Goal: Task Accomplishment & Management: Use online tool/utility

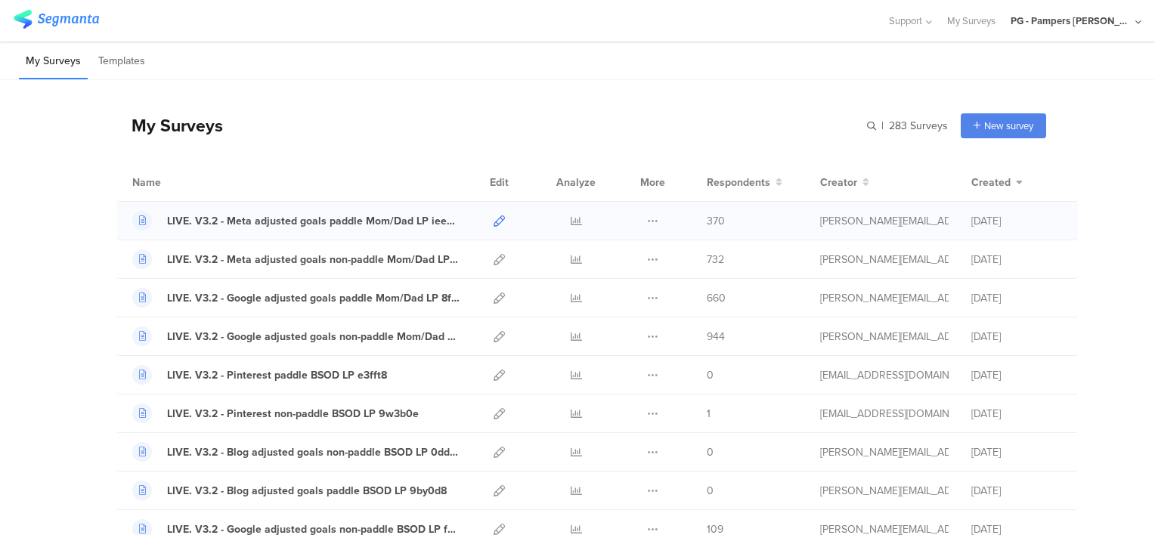
click at [494, 215] on icon at bounding box center [499, 220] width 11 height 11
click at [494, 293] on icon at bounding box center [499, 298] width 11 height 11
